Goal: Task Accomplishment & Management: Use online tool/utility

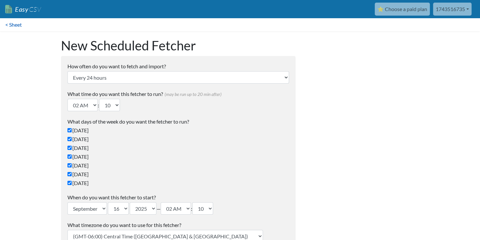
click at [20, 27] on link "< Sheet" at bounding box center [13, 24] width 27 height 13
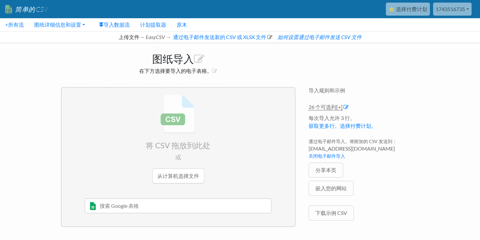
click at [363, 67] on div "图纸导入 在下方选择要导入的电子表格。 将 CSV 拖放到此处 或 从计算机选择文件 [DATE] Sheet 1 and such [PERSON_NAME…" at bounding box center [239, 140] width 371 height 194
click at [175, 178] on input "file" at bounding box center [178, 139] width 233 height 103
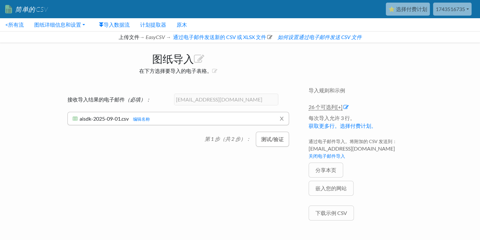
click at [275, 140] on button "测试/验证" at bounding box center [272, 139] width 33 height 15
click at [219, 119] on h6 "aisdk-2025-09-01.csv aisdk-2025-09-01.csv 编辑名称" at bounding box center [178, 119] width 211 height 6
click at [176, 124] on li "x aisdk-2025-09-01.csv aisdk-2025-09-01.csv 编辑名称 测试记录... 需要帮助？与支持人员聊天 来自目标 API/…" at bounding box center [177, 123] width 221 height 22
click at [175, 125] on div "测试记录..." at bounding box center [178, 126] width 211 height 8
click at [106, 128] on div "测试记录..." at bounding box center [178, 126] width 211 height 8
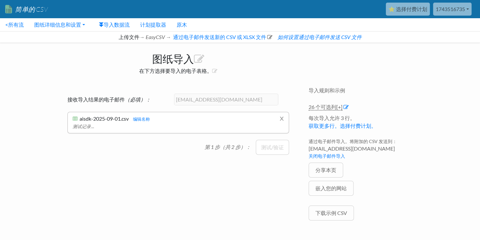
click at [90, 125] on div "测试记录..." at bounding box center [178, 126] width 211 height 8
click at [87, 125] on div "测试记录..." at bounding box center [178, 126] width 211 height 8
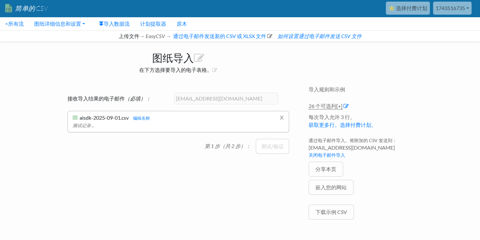
scroll to position [1, 0]
